Goal: Information Seeking & Learning: Find specific fact

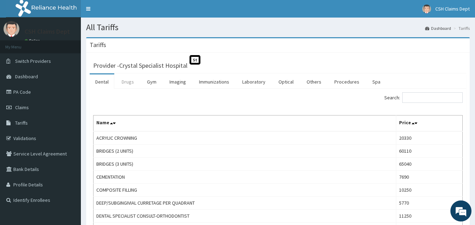
click at [125, 83] on link "Drugs" at bounding box center [128, 81] width 24 height 15
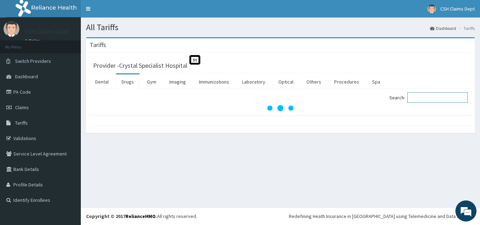
click at [427, 97] on input "Search:" at bounding box center [437, 97] width 60 height 11
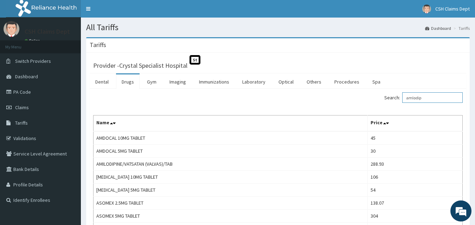
drag, startPoint x: 362, startPoint y: 107, endPoint x: 333, endPoint y: 107, distance: 29.2
click at [333, 107] on div "Search: amlodip Name Price AMDOCAL 10MG TABLET 45 AMDOCAL 5MG TABLET 30 AMILODI…" at bounding box center [277, 170] width 369 height 156
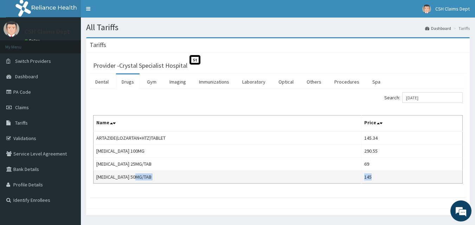
drag, startPoint x: 378, startPoint y: 177, endPoint x: 364, endPoint y: 177, distance: 14.4
click at [364, 177] on tr "[MEDICAL_DATA] 50MG/TAB 145" at bounding box center [277, 177] width 369 height 13
copy tr "145"
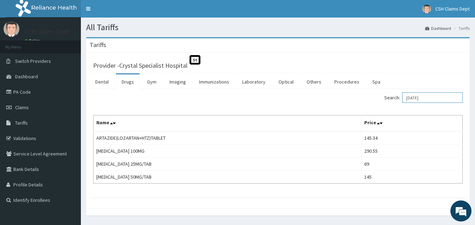
drag, startPoint x: 447, startPoint y: 96, endPoint x: 388, endPoint y: 99, distance: 59.5
click at [388, 99] on div "Search: [DATE]" at bounding box center [373, 98] width 180 height 12
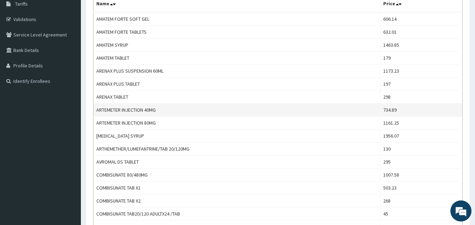
scroll to position [176, 0]
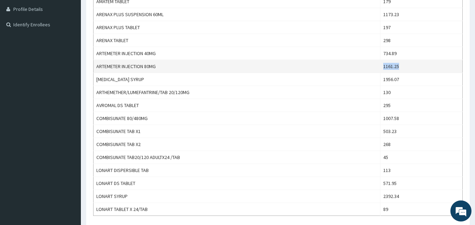
drag, startPoint x: 409, startPoint y: 67, endPoint x: 385, endPoint y: 67, distance: 23.9
click at [366, 67] on tr "ARTEMETER INJECTION 80MG 1161.25" at bounding box center [277, 66] width 369 height 13
copy tr "1161.25"
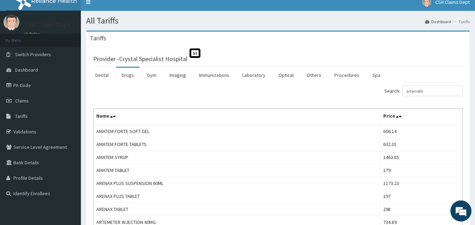
scroll to position [0, 0]
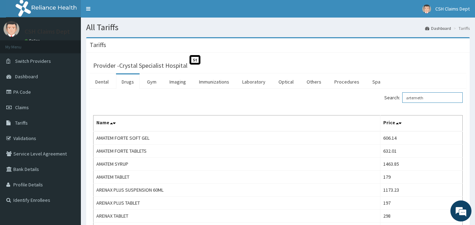
drag, startPoint x: 434, startPoint y: 92, endPoint x: 374, endPoint y: 106, distance: 60.9
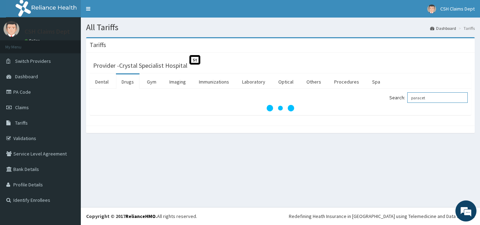
type input "paracet"
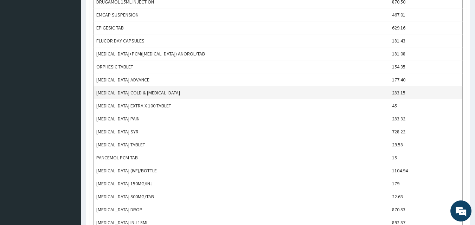
scroll to position [492, 0]
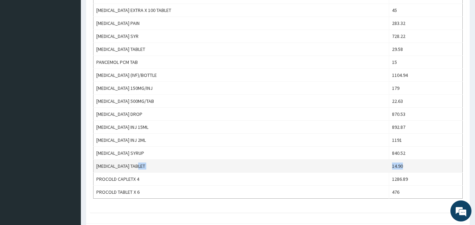
drag, startPoint x: 405, startPoint y: 164, endPoint x: 372, endPoint y: 166, distance: 32.4
click at [372, 166] on tr "[MEDICAL_DATA] TABLET 14.90" at bounding box center [277, 166] width 369 height 13
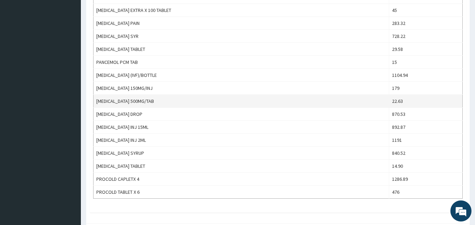
click at [414, 97] on td "22.63" at bounding box center [425, 101] width 73 height 13
drag, startPoint x: 408, startPoint y: 100, endPoint x: 382, endPoint y: 98, distance: 25.8
click at [382, 98] on tr "[MEDICAL_DATA] 500MG/TAB 22.63" at bounding box center [277, 101] width 369 height 13
copy tr "22.63"
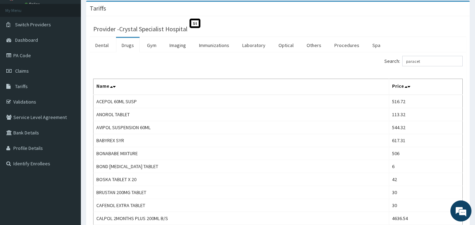
scroll to position [0, 0]
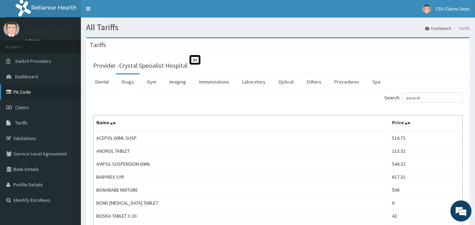
click at [27, 95] on link "PA Code" at bounding box center [40, 91] width 81 height 15
